Goal: Complete application form: Complete application form

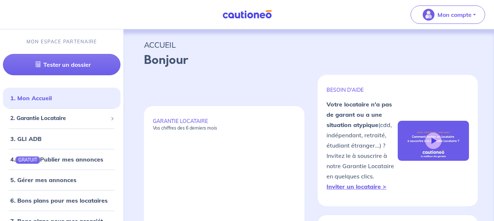
select select "FR"
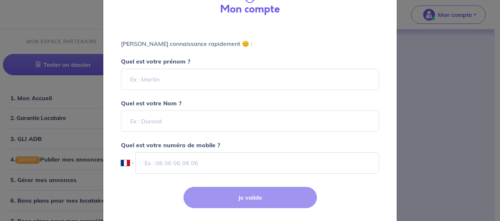
scroll to position [36, 0]
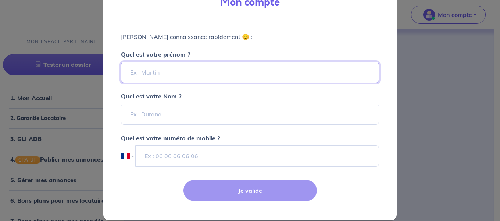
click at [203, 72] on input "Quel est votre prénom ?" at bounding box center [250, 72] width 258 height 21
type input "AGENCE REPARAT"
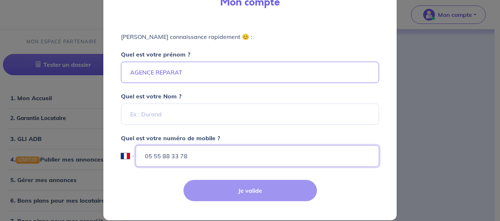
type input "05 55 88 33 78"
click at [232, 185] on div "Je valide" at bounding box center [250, 197] width 302 height 48
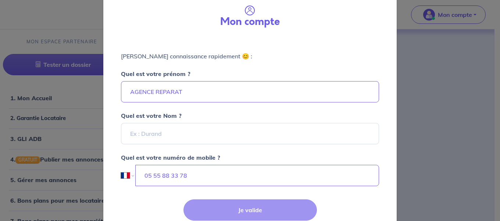
scroll to position [0, 0]
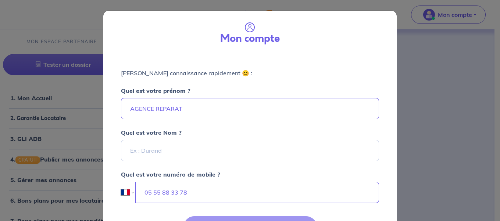
click at [185, 163] on label "Quel est votre numéro de mobile ?" at bounding box center [250, 170] width 267 height 18
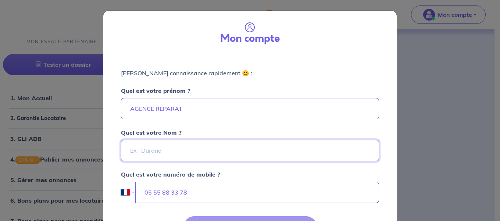
click at [186, 156] on input "Quel est votre Nom ?" at bounding box center [250, 150] width 258 height 21
type input "AGENCE IMMOBILIERE"
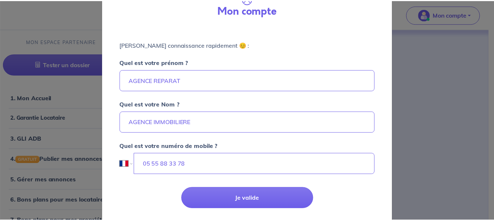
scroll to position [44, 0]
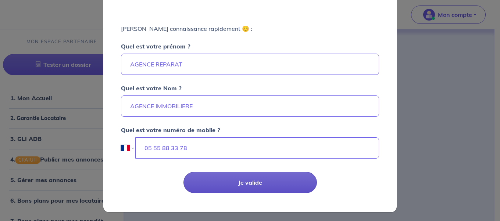
click at [220, 181] on button "Je valide" at bounding box center [249, 182] width 133 height 21
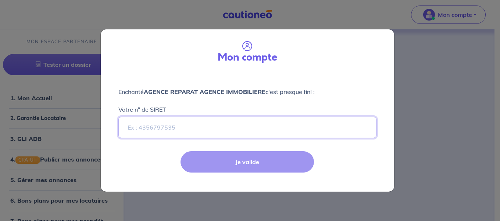
click at [207, 128] on input "Votre n° de SIRET" at bounding box center [247, 127] width 258 height 21
paste input "429 952 781 00053"
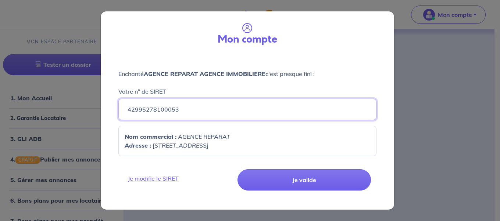
type input "42995278100053"
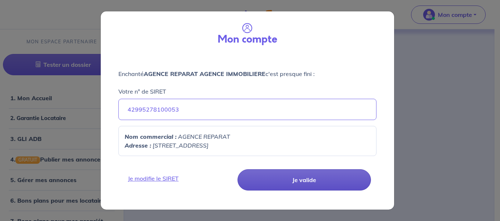
click at [295, 169] on button "Je valide" at bounding box center [303, 179] width 133 height 21
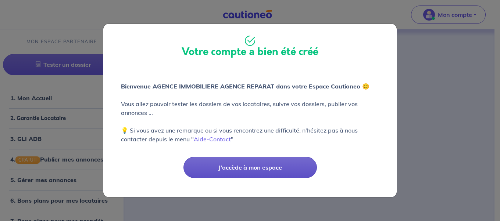
click at [261, 164] on button "J'accède à mon espace" at bounding box center [249, 167] width 133 height 21
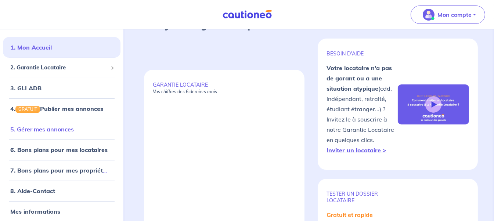
scroll to position [47, 0]
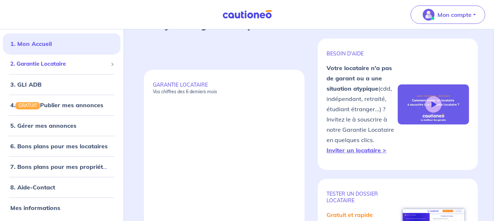
click at [47, 67] on span "2. Garantie Locataire" at bounding box center [58, 64] width 97 height 8
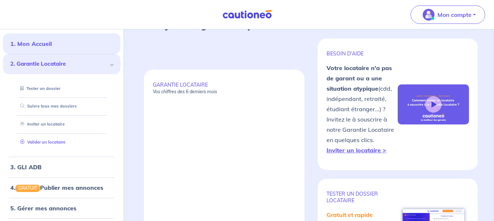
click at [57, 143] on link "Valider un locataire" at bounding box center [41, 142] width 48 height 5
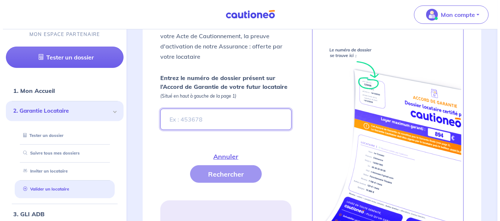
scroll to position [300, 0]
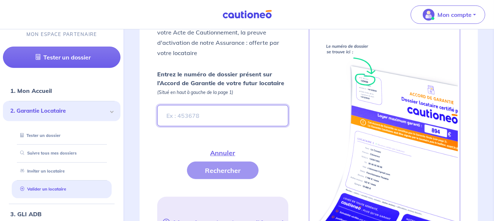
click at [208, 105] on input "Entrez le numéro de dossier présent sur l’Accord de Garantie de votre futur loc…" at bounding box center [222, 115] width 131 height 21
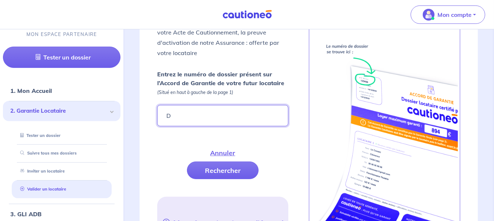
paste input "01LJG"
type input "D01LJG"
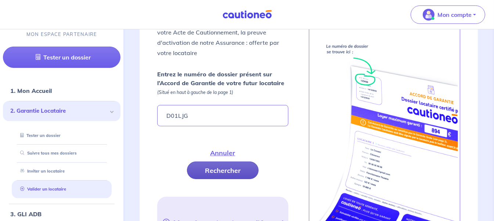
click at [222, 172] on button "Rechercher" at bounding box center [223, 171] width 72 height 18
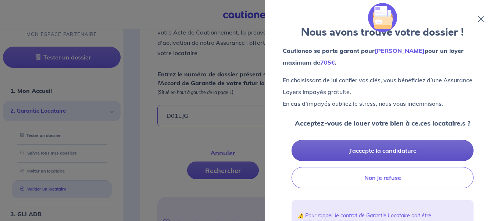
click at [366, 149] on button "J’accepte la candidature" at bounding box center [383, 150] width 182 height 21
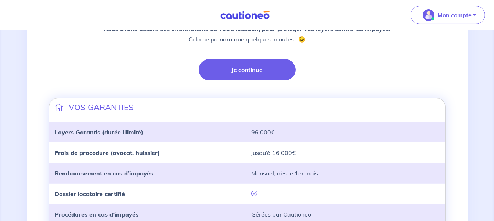
scroll to position [183, 0]
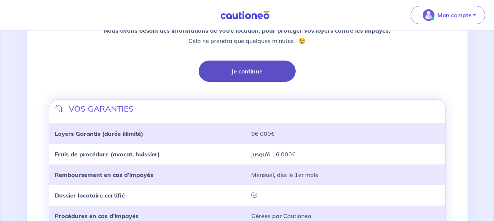
click at [250, 75] on button "Je continue" at bounding box center [247, 71] width 97 height 21
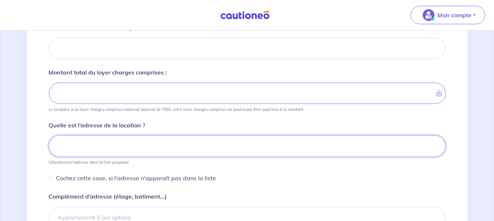
scroll to position [118, 0]
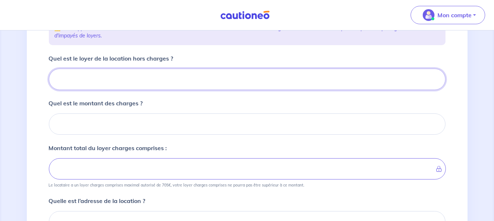
click at [122, 82] on input "Quel est le loyer de la location hors charges ?" at bounding box center [247, 79] width 397 height 21
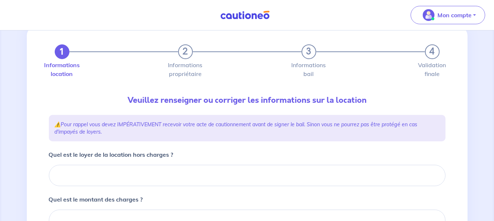
scroll to position [36, 0]
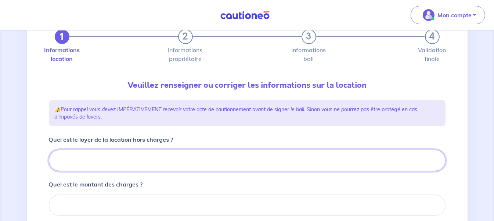
click at [173, 150] on input "Quel est le loyer de la location hors charges ?" at bounding box center [247, 160] width 397 height 21
type input "55"
type input "550"
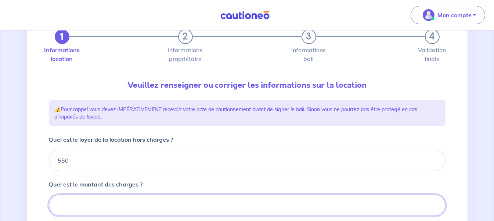
click at [160, 206] on input "Quel est le montant des charges ?" at bounding box center [247, 205] width 397 height 21
type input "20"
type input "570"
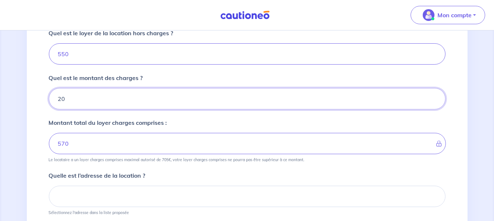
scroll to position [147, 0]
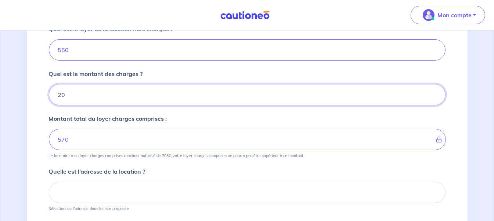
type input "20"
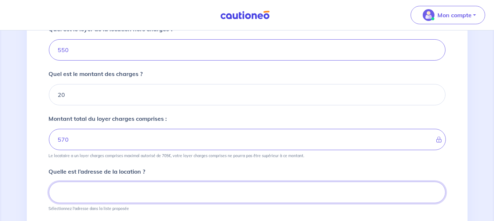
click at [99, 192] on input at bounding box center [247, 192] width 397 height 21
paste input "06, Rue [DATE][PERSON_NAME] 19100 Brive-la-Gaillarde"
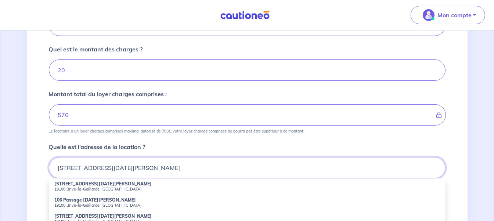
scroll to position [183, 0]
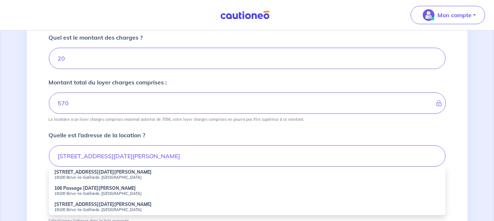
click at [85, 170] on strong "[STREET_ADDRESS][DATE][PERSON_NAME]" at bounding box center [103, 172] width 97 height 6
type input "[STREET_ADDRESS][DATE][PERSON_NAME]"
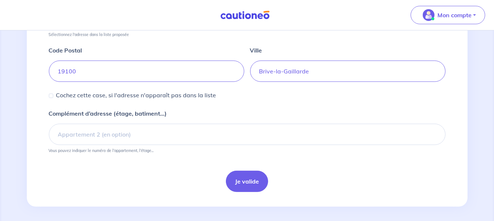
scroll to position [322, 0]
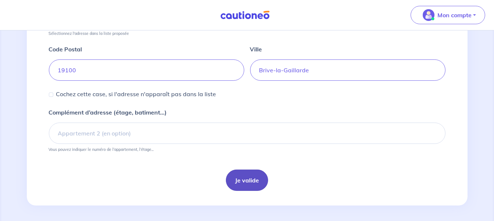
click at [242, 178] on button "Je valide" at bounding box center [247, 180] width 42 height 21
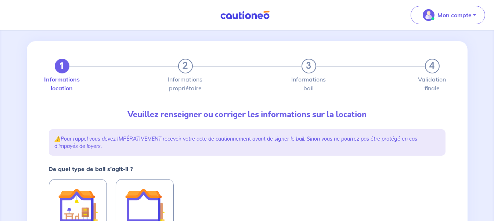
scroll to position [110, 0]
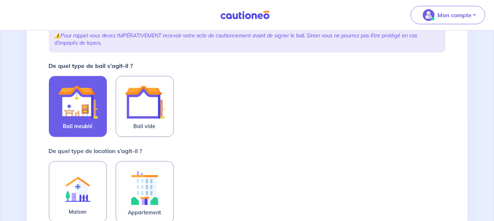
click at [67, 93] on img at bounding box center [78, 102] width 40 height 40
click at [0, 0] on input "Bail meublé" at bounding box center [0, 0] width 0 height 0
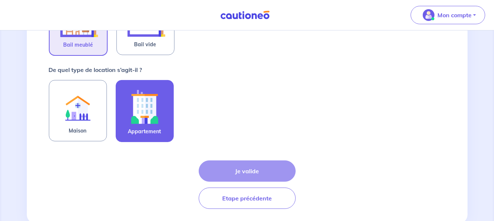
scroll to position [210, 0]
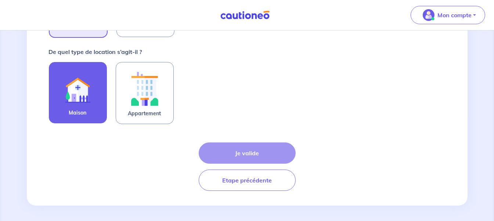
click at [74, 97] on img at bounding box center [78, 88] width 40 height 40
click at [0, 0] on input "Maison" at bounding box center [0, 0] width 0 height 0
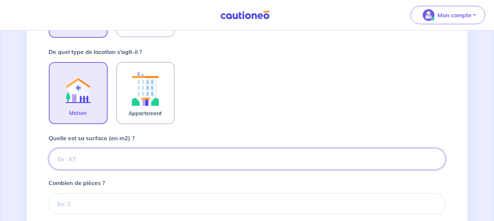
click at [100, 162] on input "Quelle est sa surface (en m2) ?" at bounding box center [247, 159] width 397 height 21
type input "41"
type input "41.2"
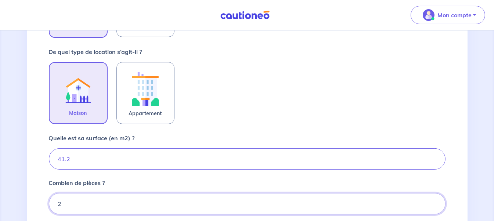
type input "2"
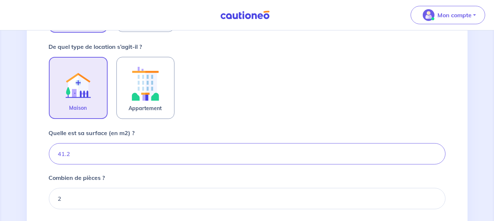
scroll to position [300, 0]
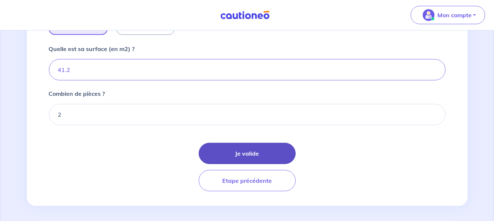
click at [232, 148] on button "Je valide" at bounding box center [247, 153] width 97 height 21
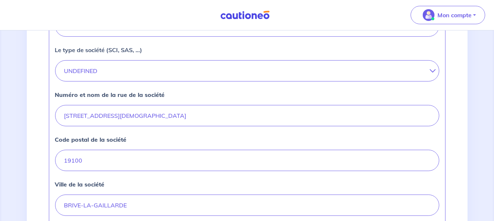
scroll to position [257, 0]
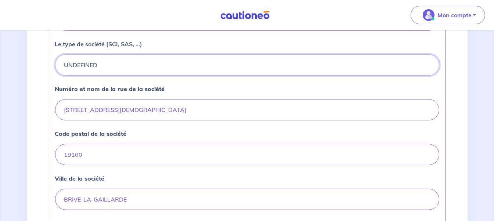
click at [137, 63] on button "UNDEFINED" at bounding box center [247, 64] width 385 height 21
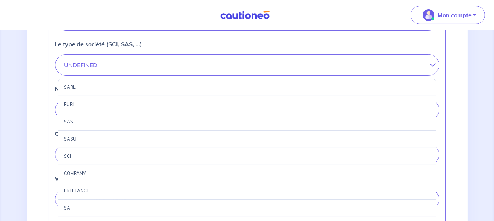
click at [83, 118] on div "SAS" at bounding box center [247, 122] width 379 height 17
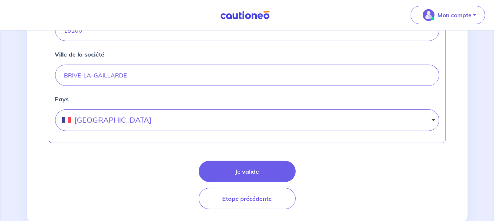
scroll to position [399, 0]
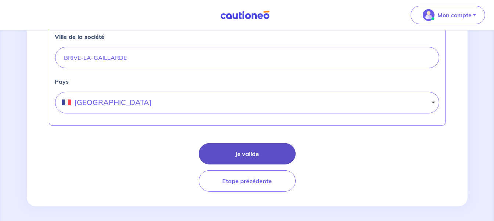
click at [244, 149] on button "Je valide" at bounding box center [247, 153] width 97 height 21
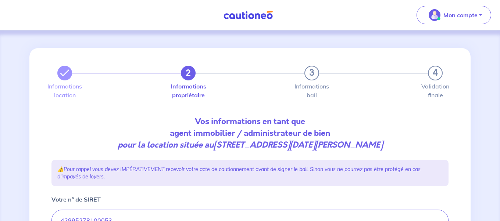
select select "FR"
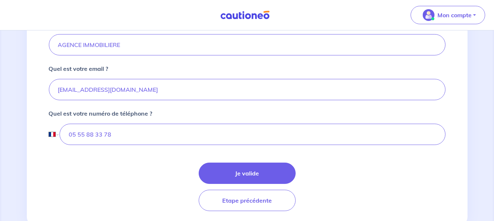
scroll to position [241, 0]
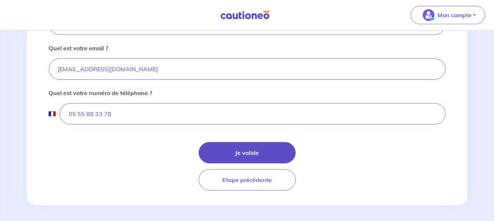
click at [237, 146] on button "Je valide" at bounding box center [247, 152] width 97 height 21
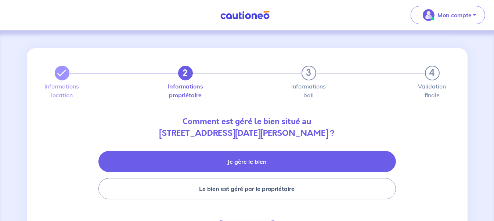
click at [297, 155] on button "Je gère le bien" at bounding box center [248, 161] width 298 height 21
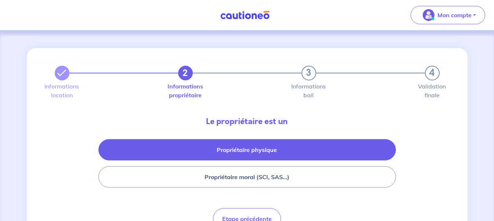
click at [272, 151] on button "Propriétaire physique" at bounding box center [248, 149] width 298 height 21
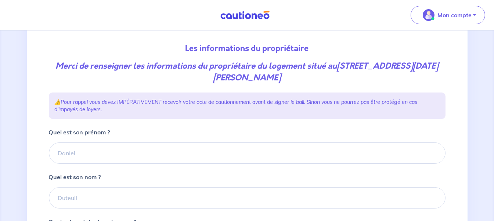
scroll to position [74, 0]
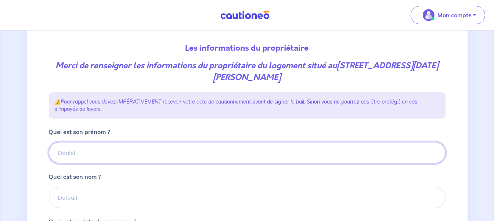
click at [158, 146] on input "Quel est son prénom ?" at bounding box center [247, 152] width 397 height 21
type input "[PERSON_NAME]"
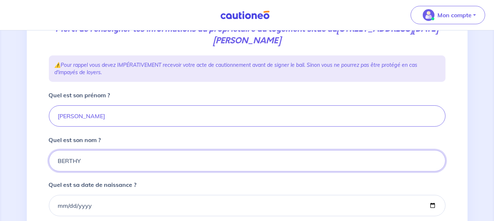
scroll to position [147, 0]
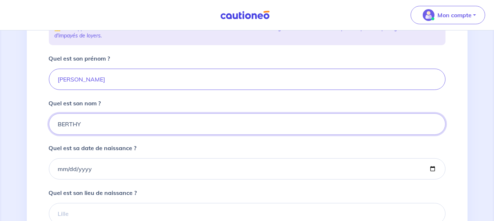
type input "BERTHY"
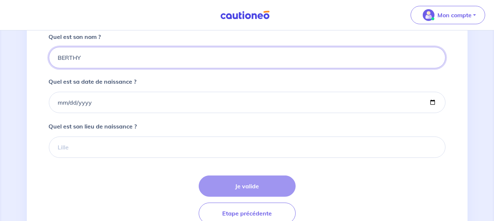
scroll to position [174, 0]
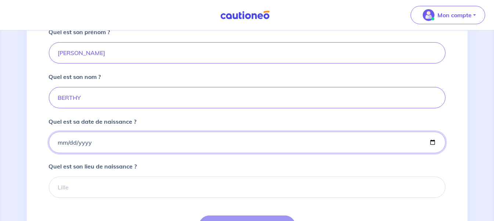
click at [103, 137] on input "Quel est sa date de naissance ?" at bounding box center [247, 142] width 397 height 21
type input "0005-08-09"
click at [82, 140] on input "Quel est sa date de naissance ?" at bounding box center [247, 142] width 397 height 21
click at [98, 142] on input "Quel est sa date de naissance ?" at bounding box center [247, 142] width 397 height 21
click at [127, 141] on input "Quel est sa date de naissance ?" at bounding box center [247, 142] width 397 height 21
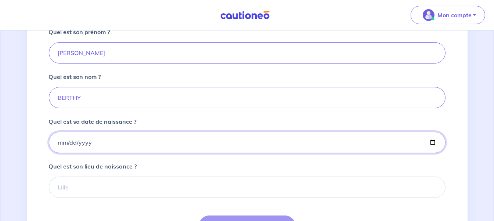
click at [404, 142] on input "Quel est sa date de naissance ?" at bounding box center [247, 142] width 397 height 21
click at [167, 151] on input "Quel est sa date de naissance ?" at bounding box center [247, 142] width 397 height 21
click at [91, 141] on input "Quel est sa date de naissance ?" at bounding box center [247, 142] width 397 height 21
click at [79, 138] on input "Quel est sa date de naissance ?" at bounding box center [247, 142] width 397 height 21
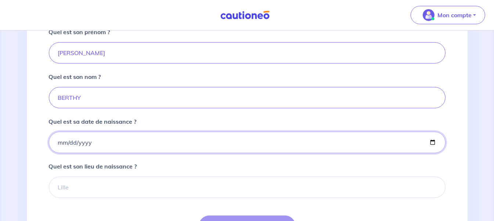
click at [69, 143] on input "Quel est sa date de naissance ?" at bounding box center [247, 142] width 397 height 21
click at [108, 142] on input "Quel est sa date de naissance ?" at bounding box center [247, 142] width 397 height 21
type input "0222-08-09"
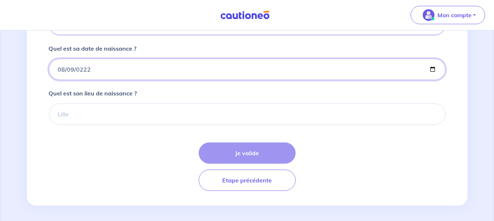
click at [120, 74] on input "0222-08-09" at bounding box center [247, 69] width 397 height 21
click at [120, 73] on input "0222-08-09" at bounding box center [247, 69] width 397 height 21
click at [119, 71] on input "0222-08-09" at bounding box center [247, 69] width 397 height 21
click at [119, 70] on input "0222-08-09" at bounding box center [247, 69] width 397 height 21
type input "0009-08-09"
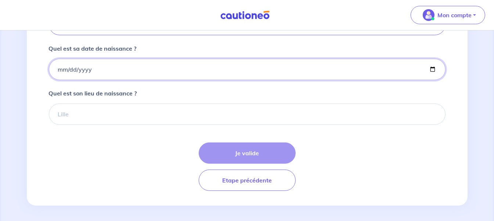
click at [431, 67] on input "Quel est sa date de naissance ?" at bounding box center [247, 69] width 397 height 21
click at [101, 68] on input "[DATE]" at bounding box center [247, 69] width 397 height 21
click at [88, 68] on input "[DATE]" at bounding box center [247, 69] width 397 height 21
click at [86, 68] on input "[DATE]" at bounding box center [247, 69] width 397 height 21
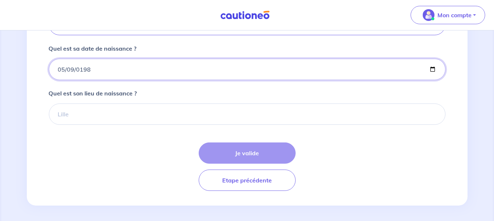
type input "[DATE]"
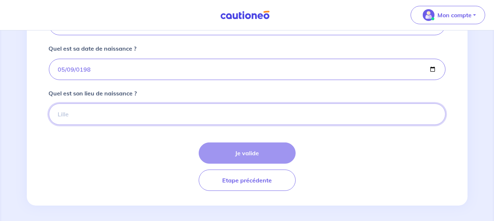
click at [85, 112] on input "Quel est son lieu de naissance ?" at bounding box center [247, 114] width 397 height 21
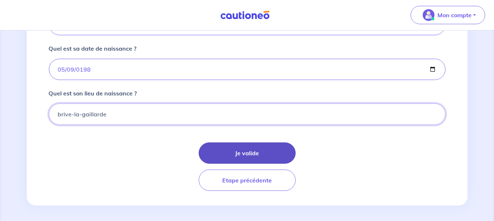
type input "brive-la-gaillarde"
click at [248, 149] on button "Je valide" at bounding box center [247, 153] width 97 height 21
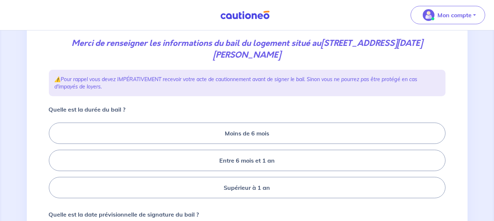
scroll to position [110, 0]
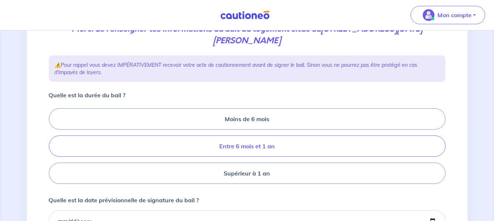
click at [266, 146] on label "Entre 6 mois et 1 an" at bounding box center [247, 146] width 397 height 21
click at [54, 146] on input "Entre 6 mois et 1 an" at bounding box center [51, 146] width 5 height 5
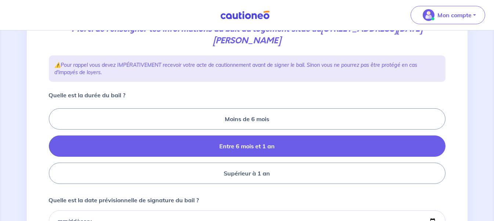
radio input "true"
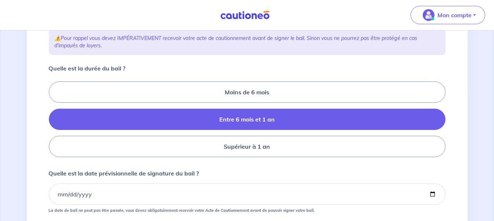
scroll to position [221, 0]
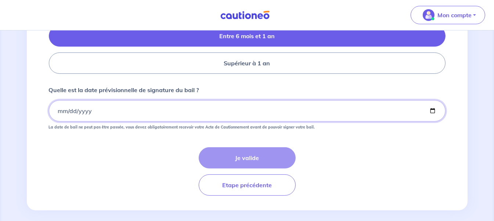
click at [160, 103] on input "Quelle est la date prévisionnelle de signature du bail ?" at bounding box center [247, 110] width 397 height 21
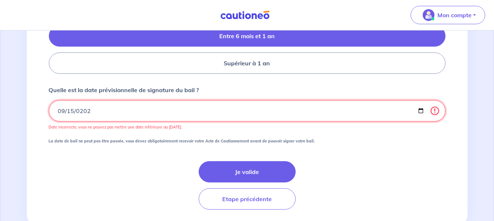
type input "[DATE]"
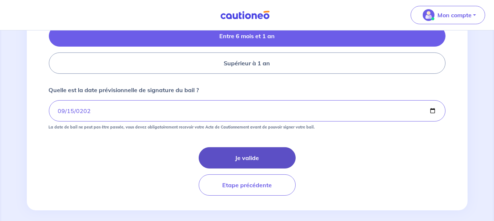
click at [242, 154] on button "Je valide" at bounding box center [247, 157] width 97 height 21
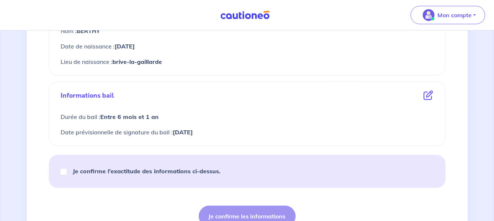
scroll to position [331, 0]
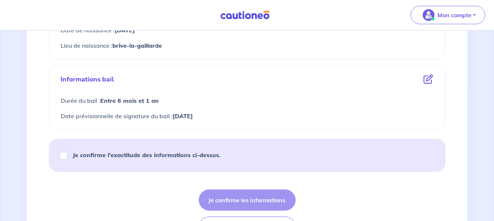
click at [77, 153] on strong "Je confirme l’exactitude des informations ci-dessus." at bounding box center [147, 154] width 148 height 7
click at [67, 153] on input "Je confirme l’exactitude des informations ci-dessus." at bounding box center [63, 155] width 7 height 7
checkbox input "true"
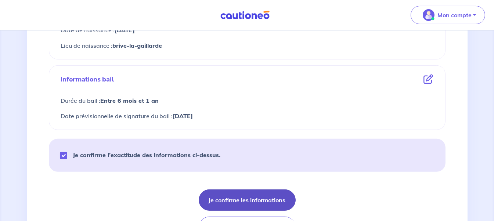
click at [263, 198] on button "Je confirme les informations" at bounding box center [247, 200] width 97 height 21
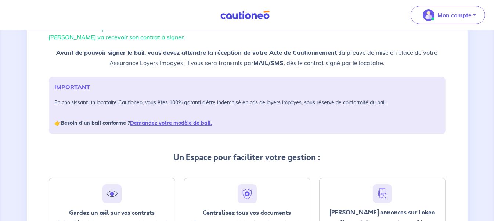
scroll to position [160, 0]
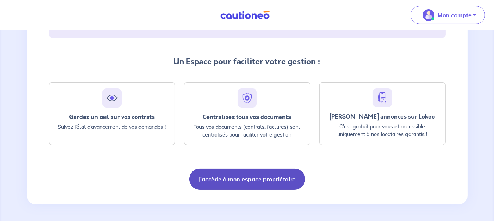
click at [263, 183] on button "J'accède à mon espace propriétaire" at bounding box center [247, 179] width 116 height 21
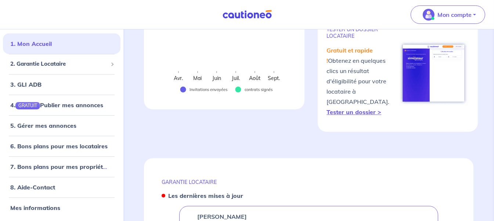
scroll to position [257, 0]
